Goal: Find specific page/section

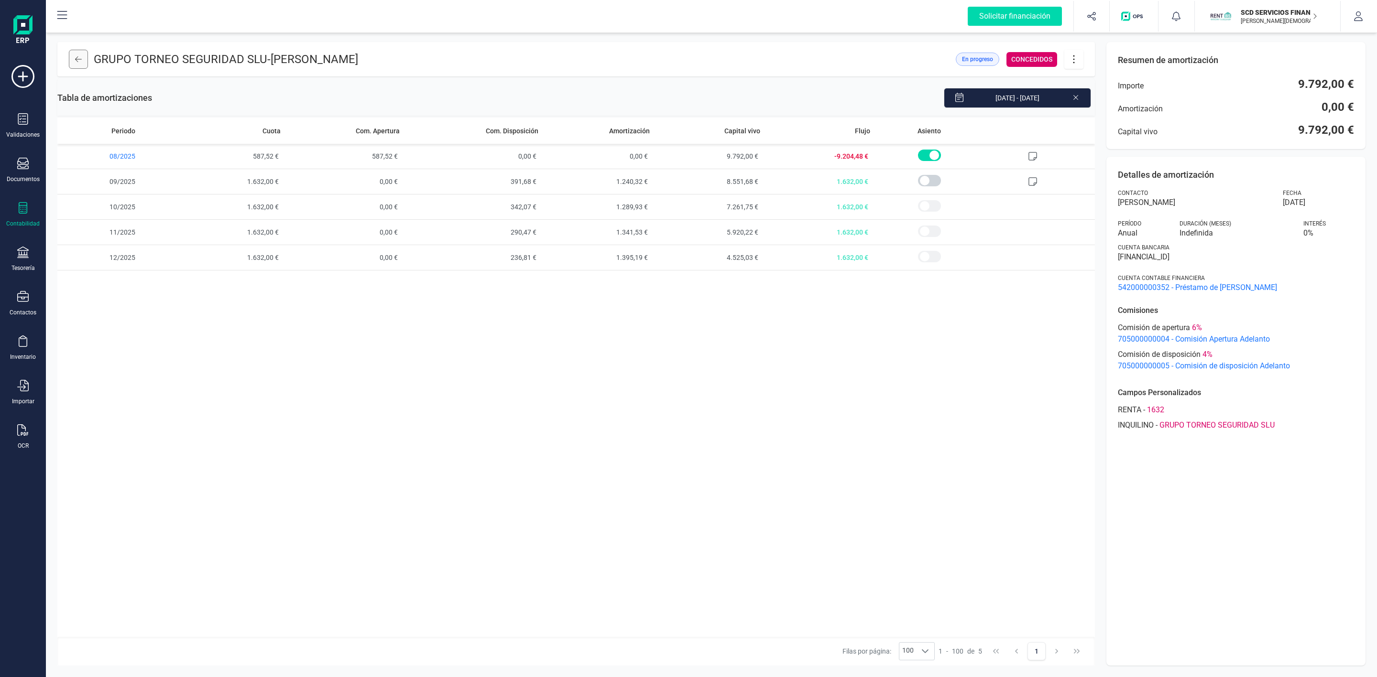
click at [80, 60] on icon at bounding box center [78, 59] width 7 height 8
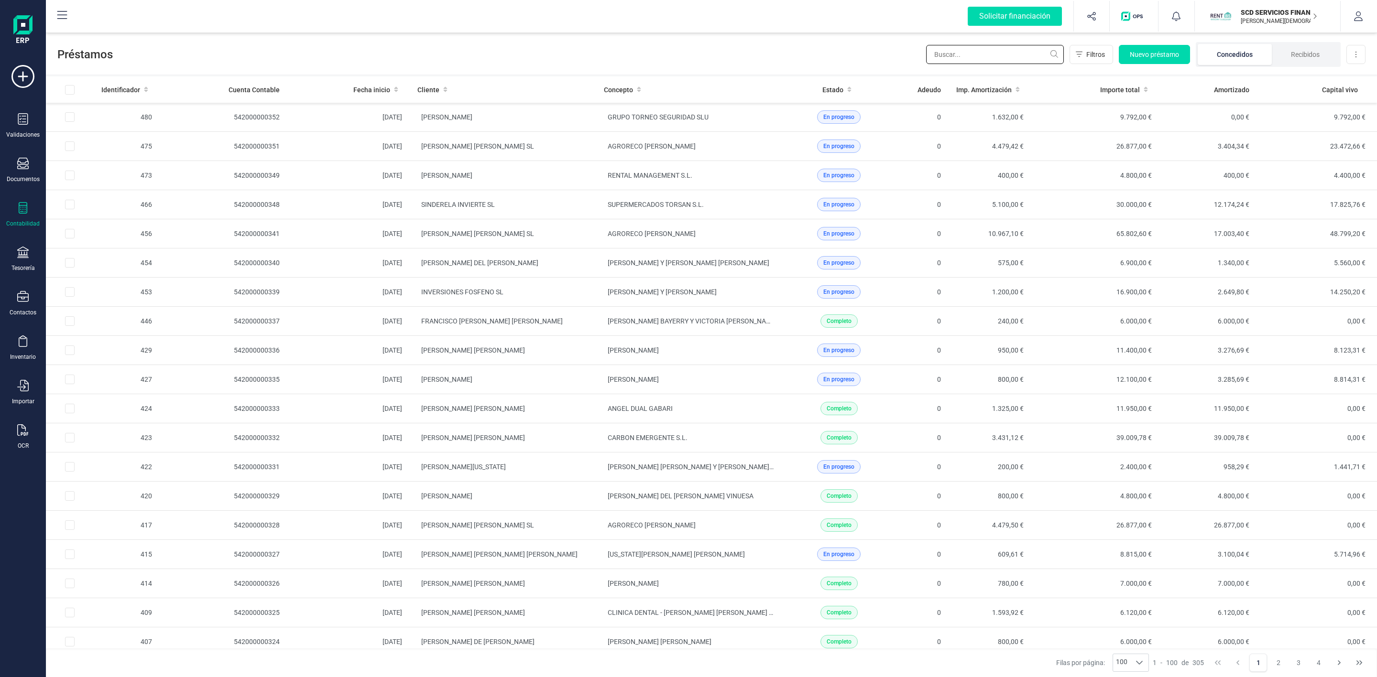
click at [1003, 52] on input "text" at bounding box center [995, 54] width 138 height 19
click at [993, 58] on input "text" at bounding box center [995, 54] width 138 height 19
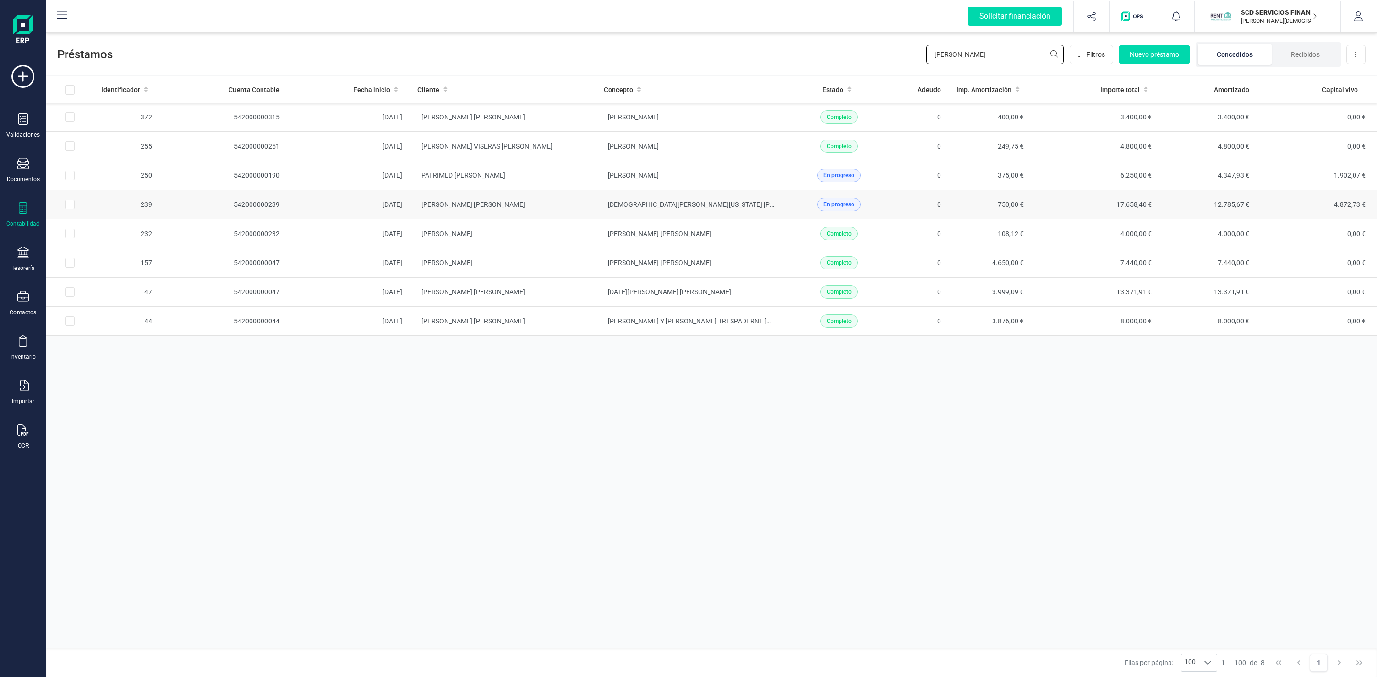
type input "[PERSON_NAME]"
click at [542, 211] on td "[PERSON_NAME] [PERSON_NAME]" at bounding box center [503, 204] width 186 height 29
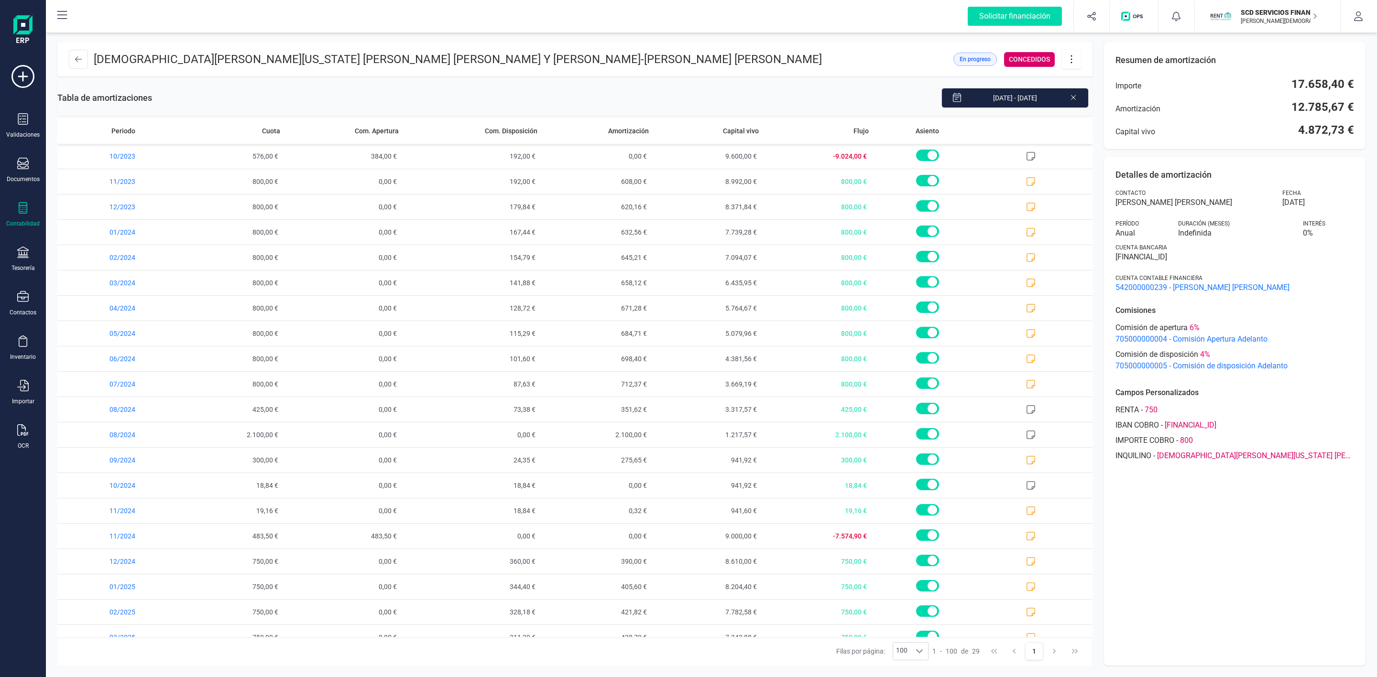
click at [1073, 99] on icon at bounding box center [1073, 97] width 8 height 10
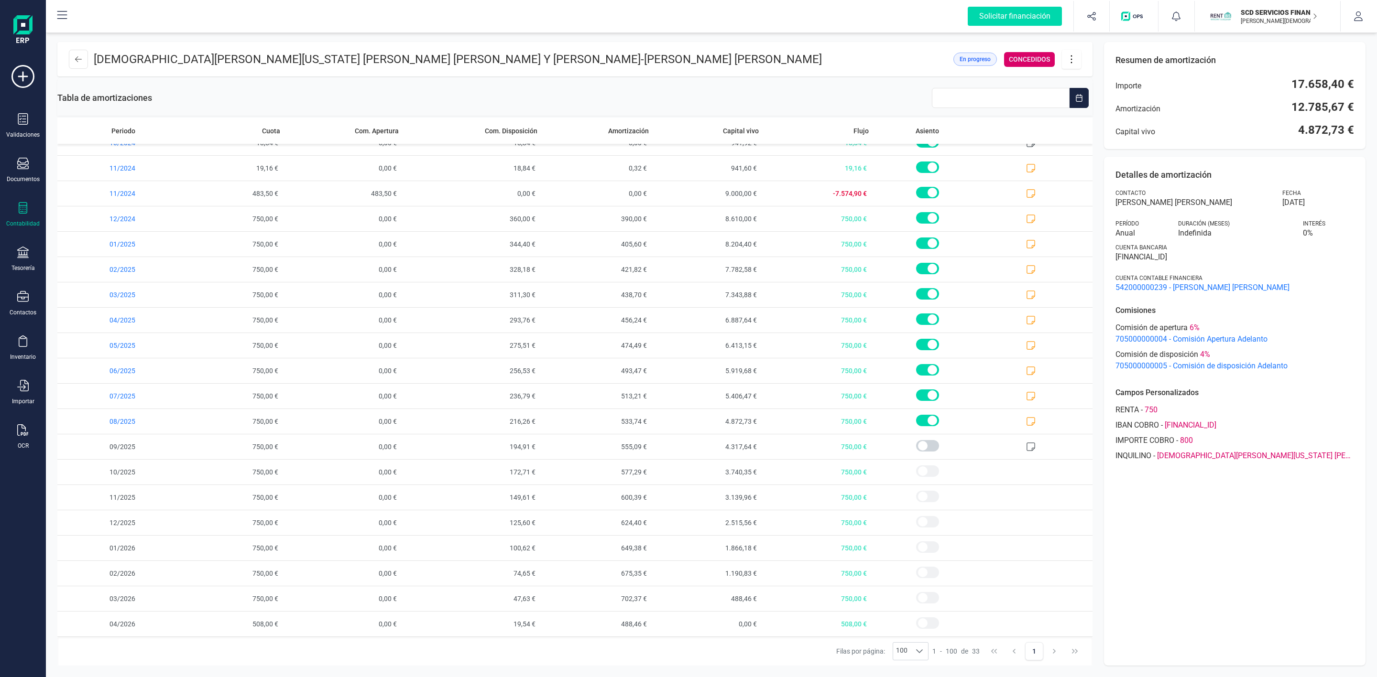
drag, startPoint x: 465, startPoint y: 647, endPoint x: 465, endPoint y: 642, distance: 5.3
click at [465, 647] on div "[PERSON_NAME] por página: 100 100 100 1 - 100 de 33 1" at bounding box center [574, 651] width 1035 height 29
